Goal: Task Accomplishment & Management: Complete application form

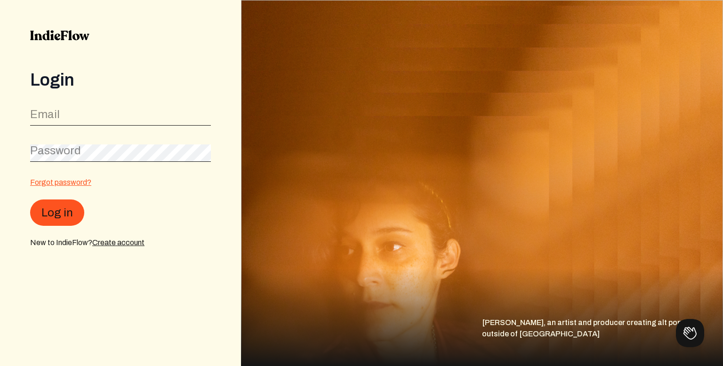
click at [40, 181] on link "Forgot password?" at bounding box center [60, 182] width 61 height 8
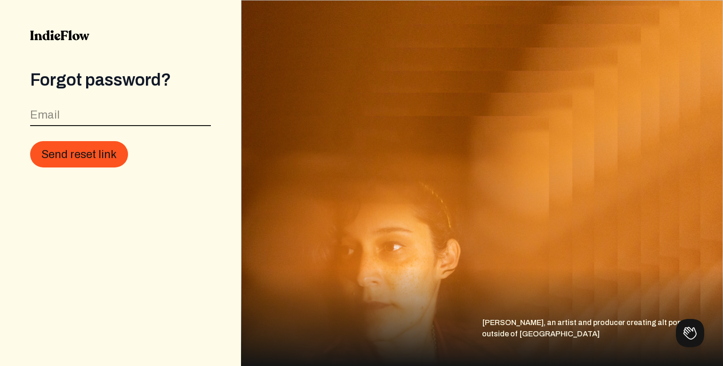
click at [73, 117] on input "email" at bounding box center [120, 117] width 181 height 18
click at [689, 334] on button at bounding box center [688, 331] width 28 height 28
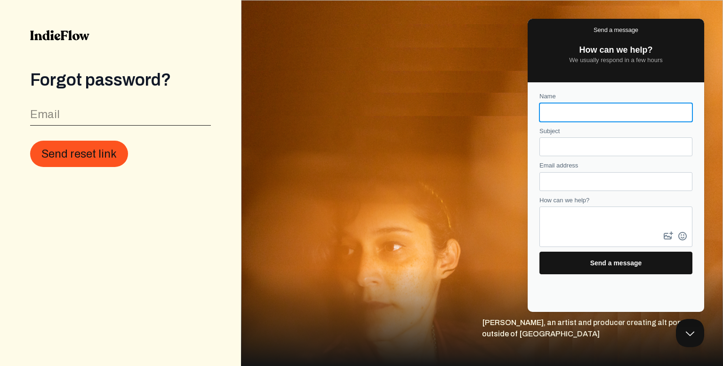
click at [561, 110] on input "Name" at bounding box center [616, 112] width 138 height 17
type input "[PERSON_NAME]"
drag, startPoint x: 600, startPoint y: 114, endPoint x: 538, endPoint y: 111, distance: 61.8
click at [538, 111] on div "Name peggy cannon Subject Email address How can we help? image-plus emoji cross…" at bounding box center [616, 183] width 171 height 192
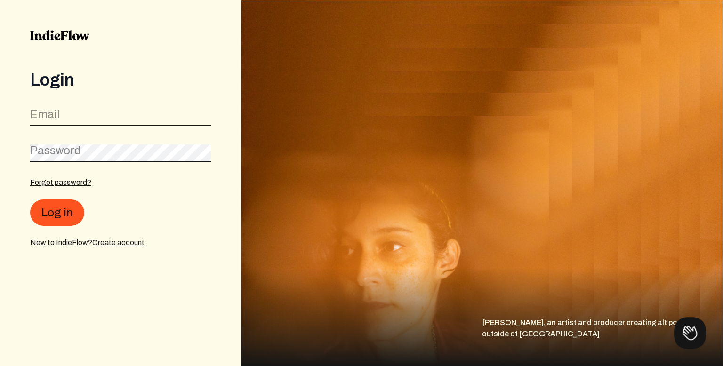
click at [689, 334] on button at bounding box center [688, 331] width 28 height 28
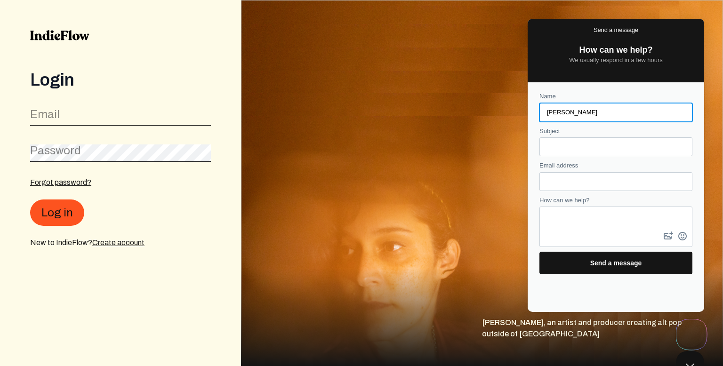
click at [427, 130] on img at bounding box center [482, 183] width 482 height 366
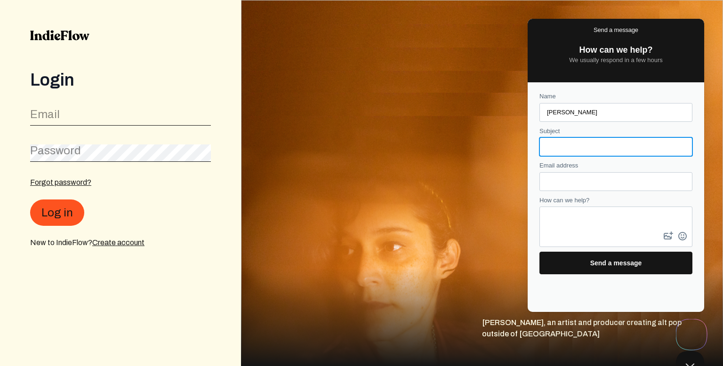
click at [566, 148] on input "Subject" at bounding box center [616, 146] width 138 height 17
click at [720, 32] on img at bounding box center [482, 183] width 482 height 366
